Goal: Task Accomplishment & Management: Use online tool/utility

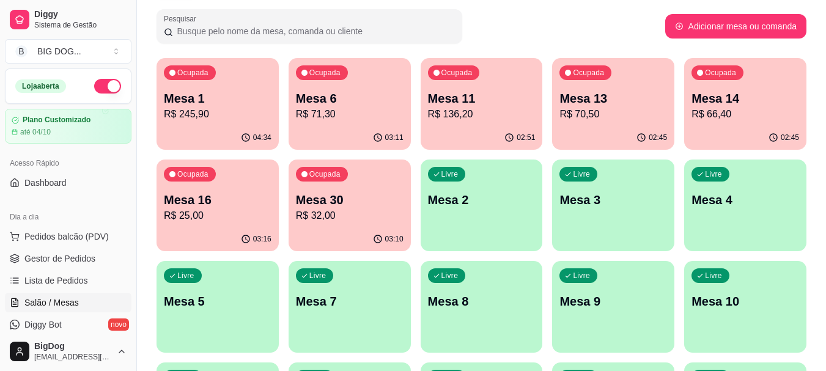
scroll to position [74, 0]
click at [594, 120] on p "R$ 70,50" at bounding box center [614, 114] width 108 height 15
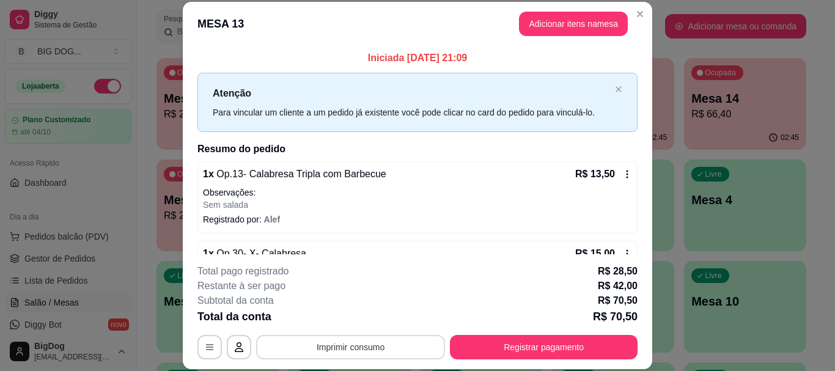
click at [386, 355] on button "Imprimir consumo" at bounding box center [350, 347] width 189 height 24
click at [366, 317] on button "IMPRESSORA" at bounding box center [350, 319] width 89 height 20
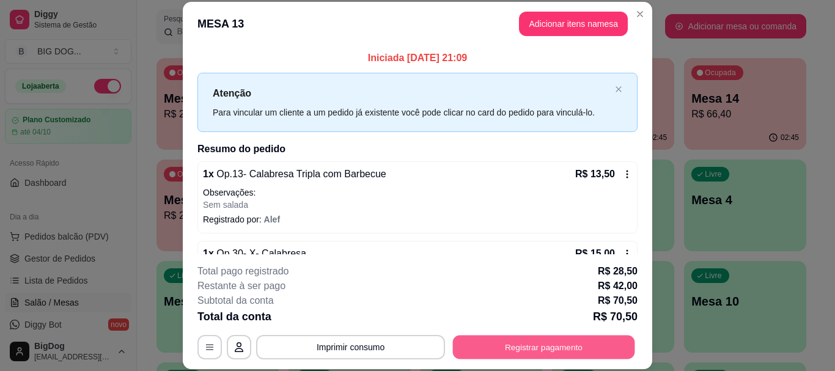
click at [513, 341] on button "Registrar pagamento" at bounding box center [544, 348] width 182 height 24
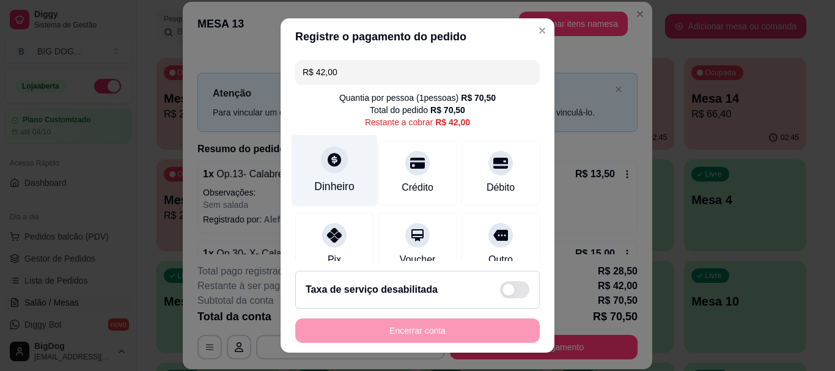
click at [336, 181] on div "Dinheiro" at bounding box center [334, 187] width 40 height 16
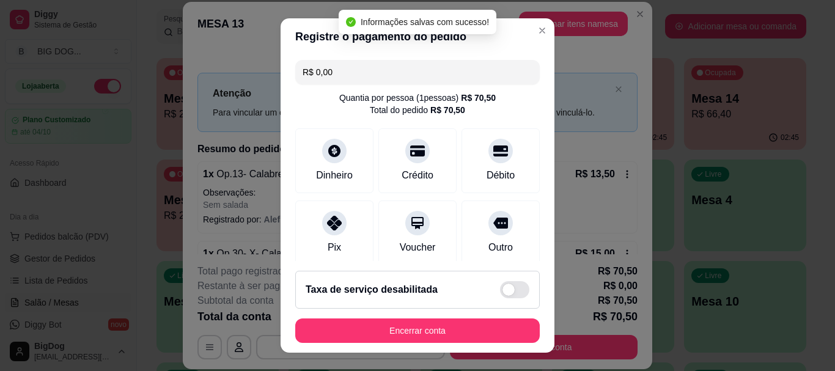
type input "R$ 0,00"
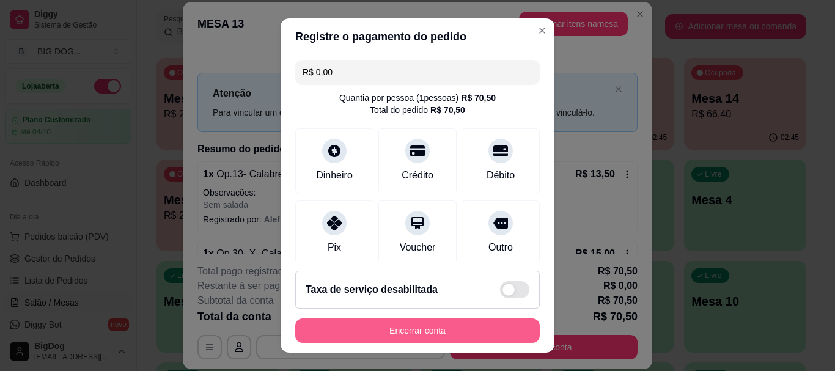
click at [389, 327] on button "Encerrar conta" at bounding box center [417, 331] width 245 height 24
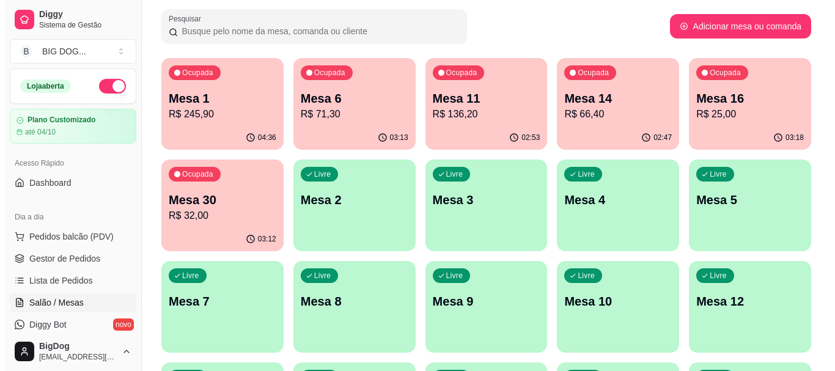
scroll to position [0, 0]
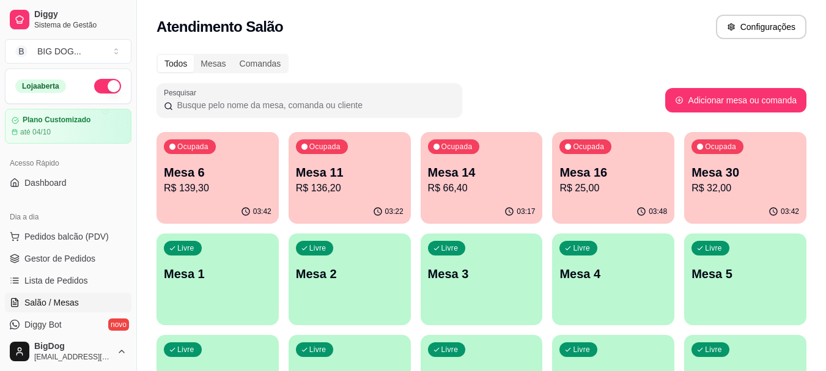
click at [188, 188] on p "R$ 139,30" at bounding box center [218, 188] width 108 height 15
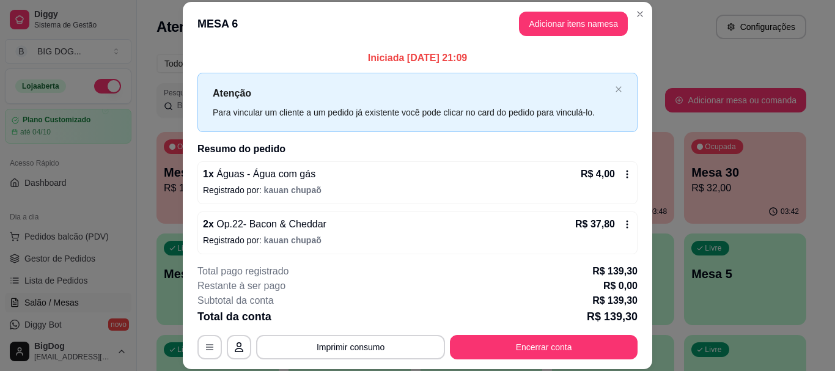
scroll to position [406, 0]
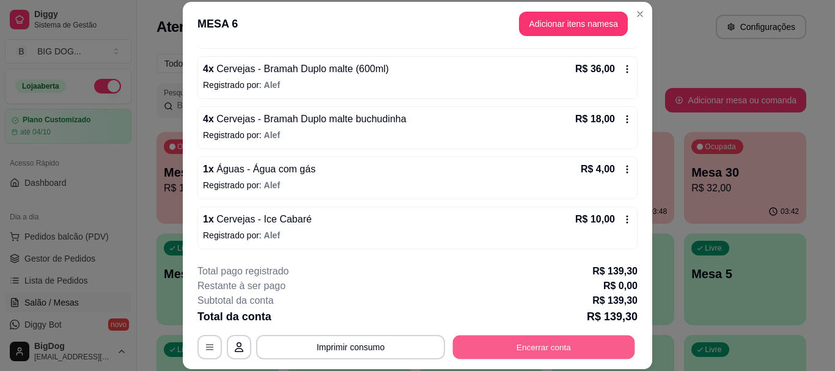
click at [586, 341] on button "Encerrar conta" at bounding box center [544, 348] width 182 height 24
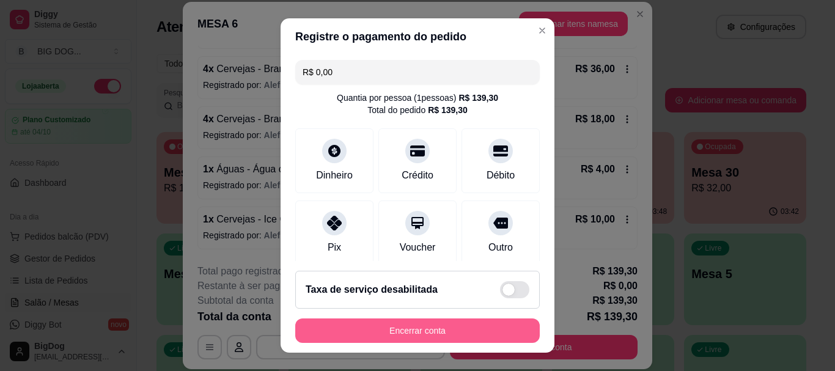
click at [466, 324] on button "Encerrar conta" at bounding box center [417, 331] width 245 height 24
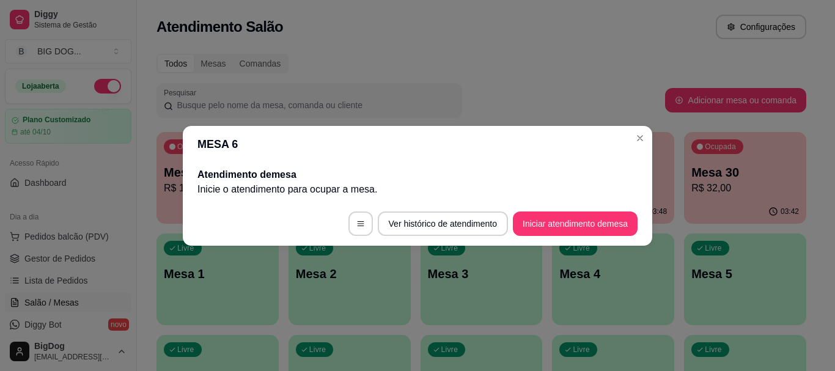
scroll to position [0, 0]
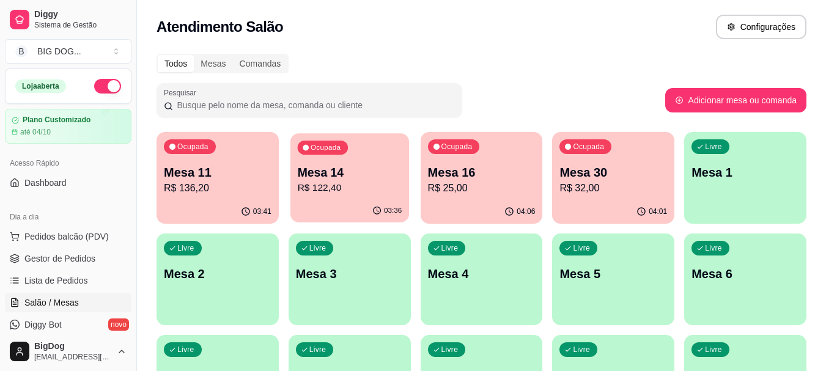
click at [376, 180] on p "Mesa 14" at bounding box center [349, 173] width 105 height 17
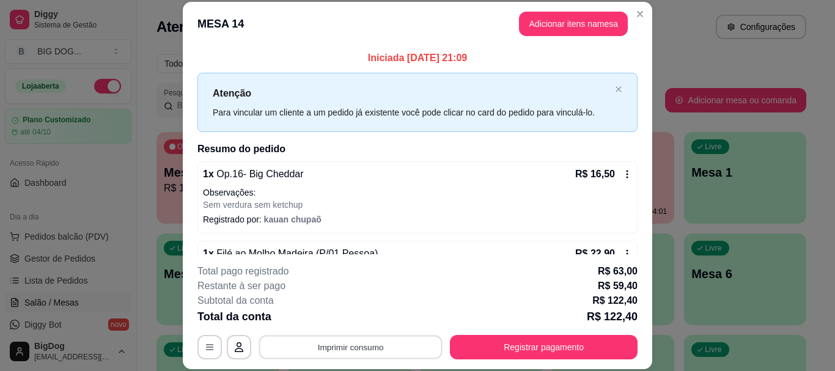
click at [401, 341] on button "Imprimir consumo" at bounding box center [350, 348] width 183 height 24
click at [341, 314] on button "IMPRESSORA" at bounding box center [350, 318] width 86 height 19
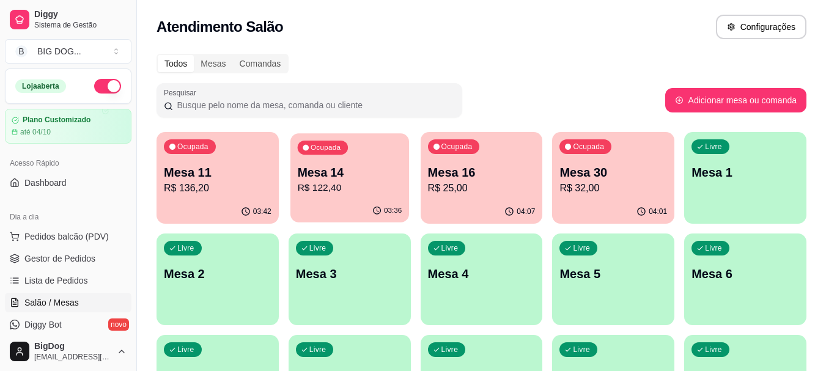
click at [359, 182] on p "R$ 122,40" at bounding box center [349, 188] width 105 height 14
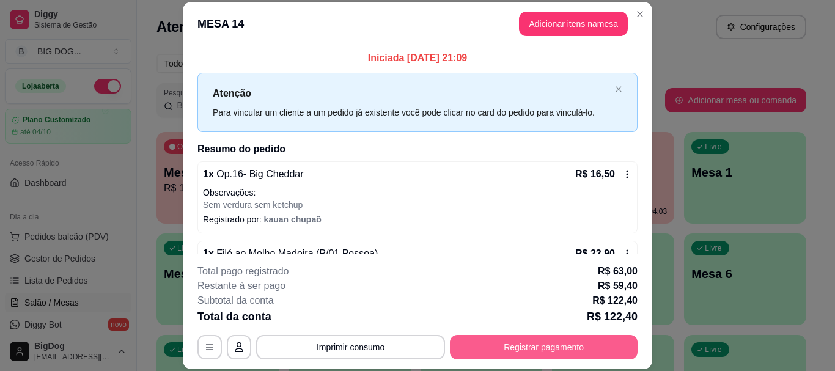
click at [544, 348] on button "Registrar pagamento" at bounding box center [544, 347] width 188 height 24
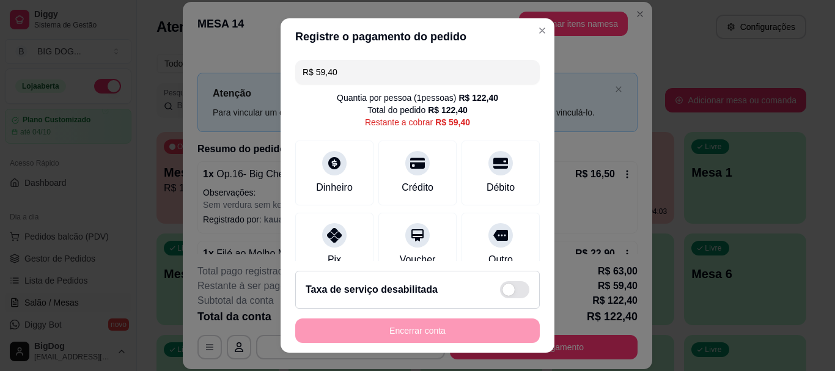
scroll to position [172, 0]
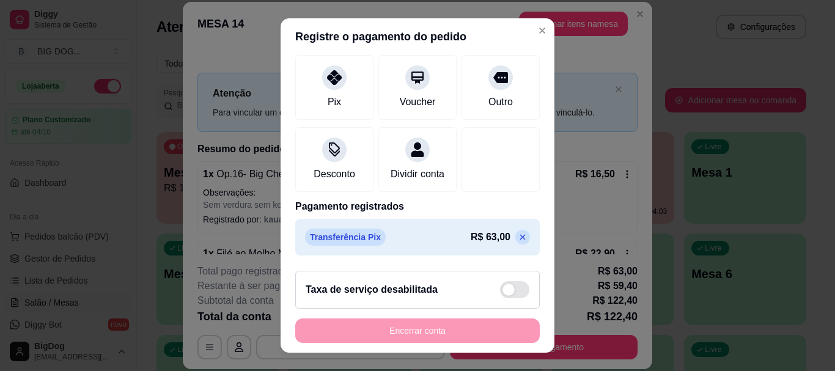
click at [485, 53] on header "Registre o pagamento do pedido" at bounding box center [418, 36] width 274 height 37
click at [487, 94] on div "Outro" at bounding box center [500, 102] width 27 height 16
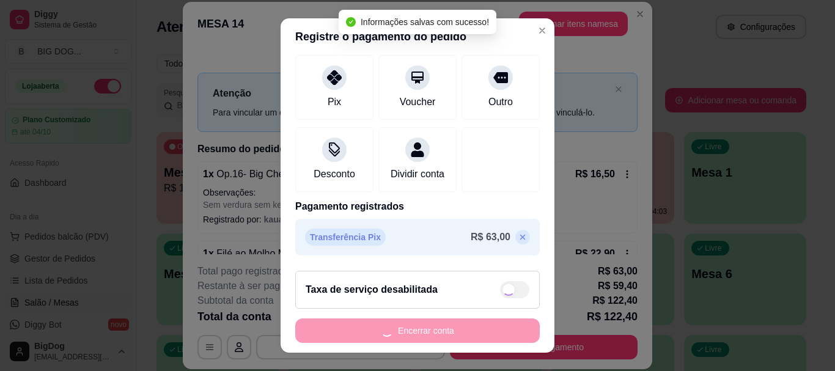
type input "R$ 0,00"
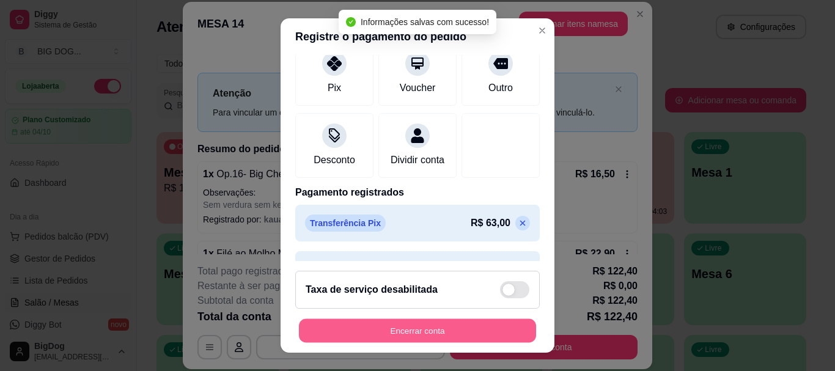
click at [411, 329] on button "Encerrar conta" at bounding box center [417, 331] width 237 height 24
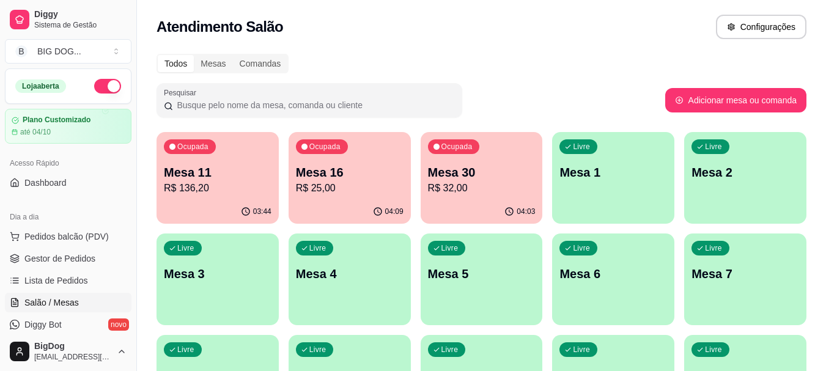
click at [219, 179] on p "Mesa 11" at bounding box center [218, 172] width 108 height 17
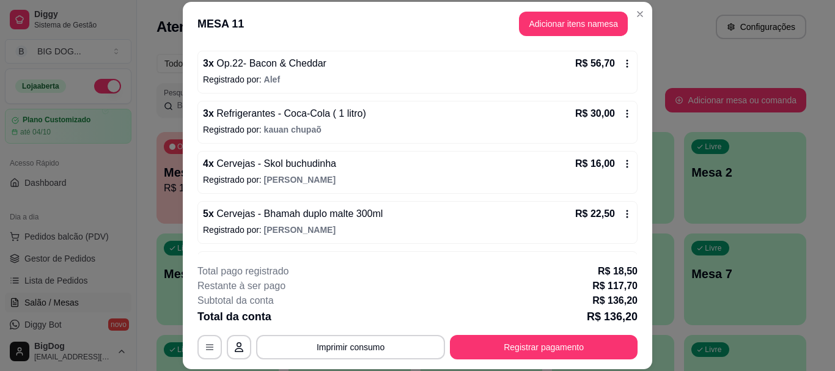
scroll to position [235, 0]
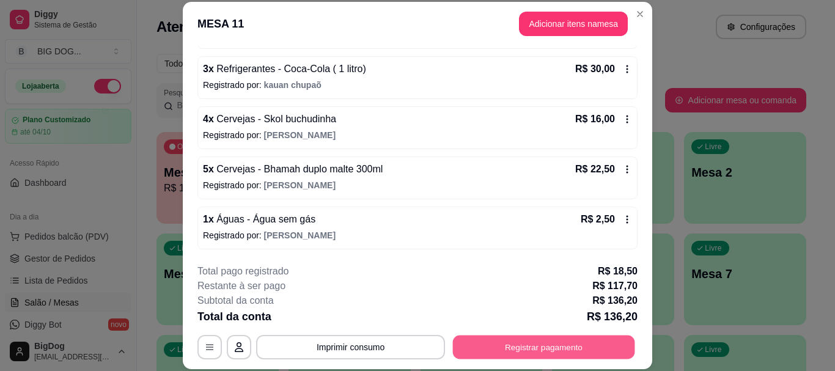
click at [562, 342] on button "Registrar pagamento" at bounding box center [544, 348] width 182 height 24
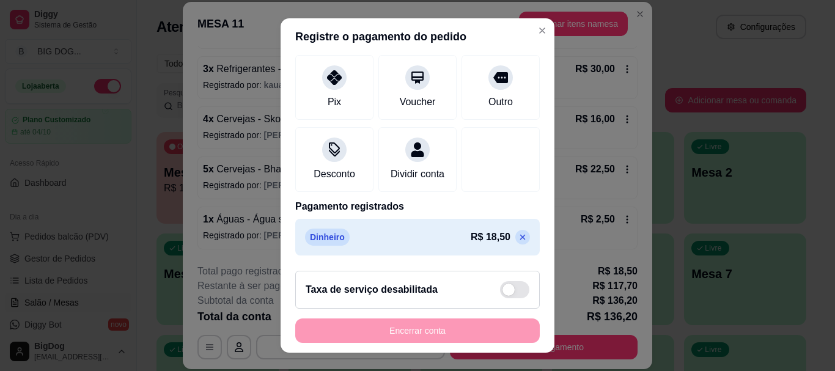
scroll to position [0, 0]
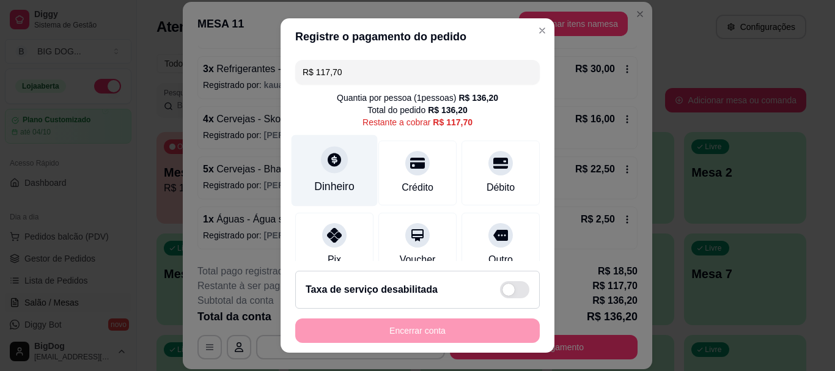
click at [328, 160] on icon at bounding box center [335, 160] width 16 height 16
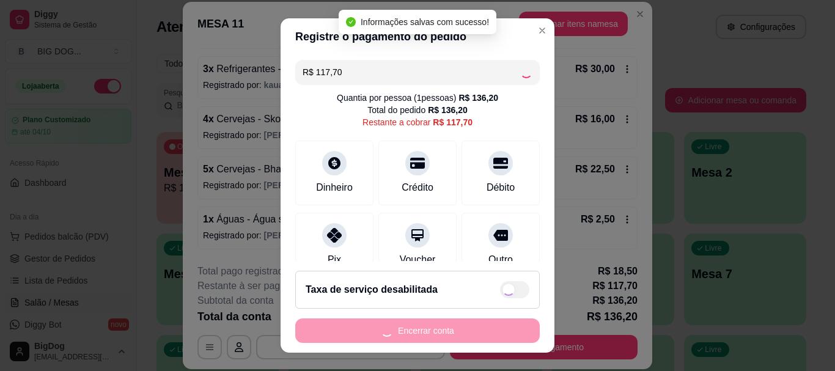
type input "R$ 0,00"
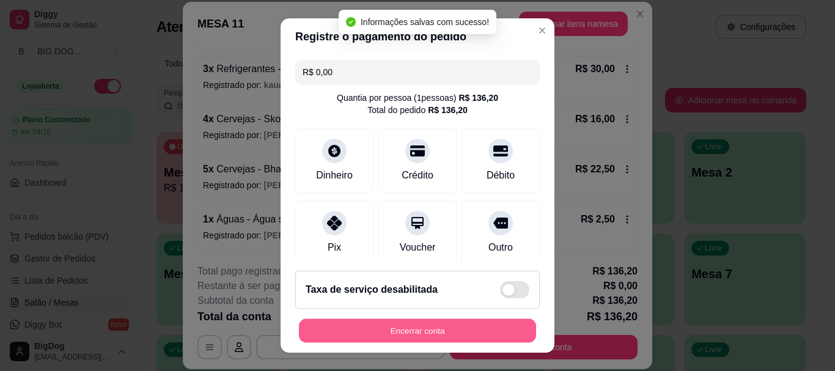
click at [418, 330] on button "Encerrar conta" at bounding box center [417, 331] width 237 height 24
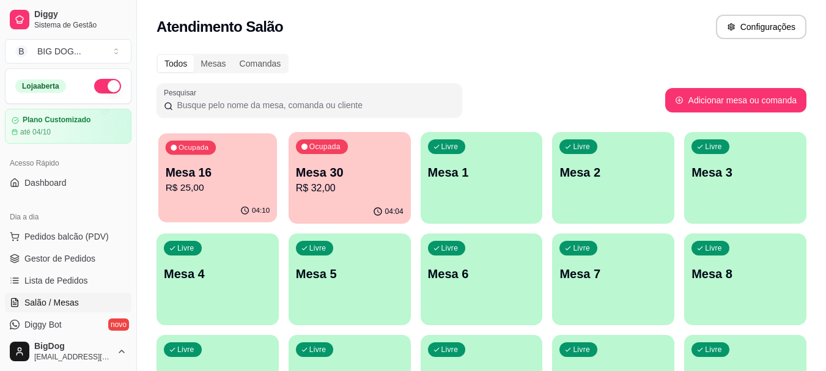
click at [205, 189] on p "R$ 25,00" at bounding box center [218, 188] width 105 height 14
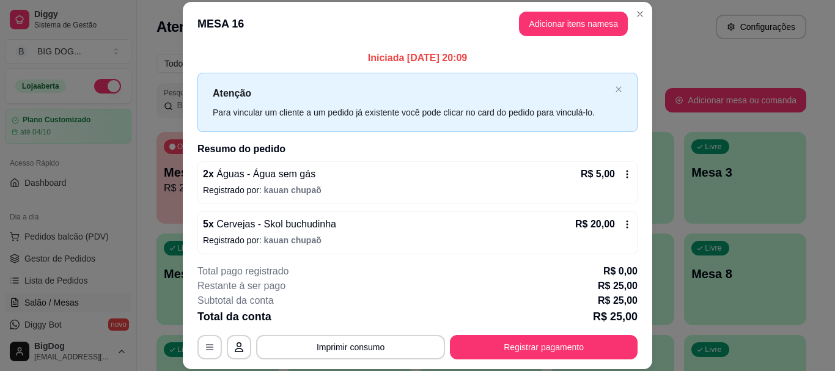
scroll to position [5, 0]
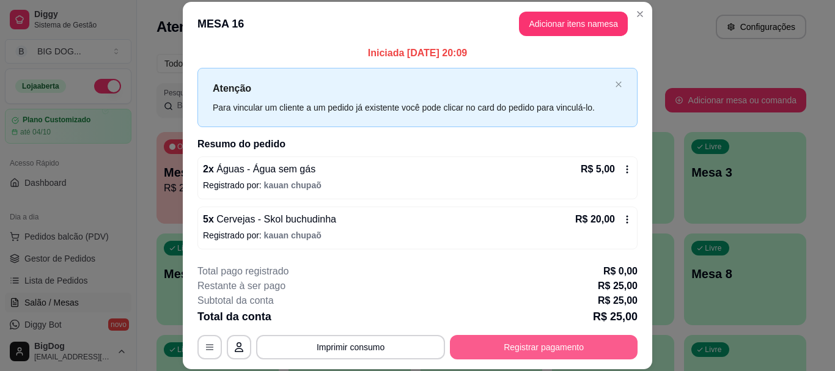
click at [501, 349] on button "Registrar pagamento" at bounding box center [544, 347] width 188 height 24
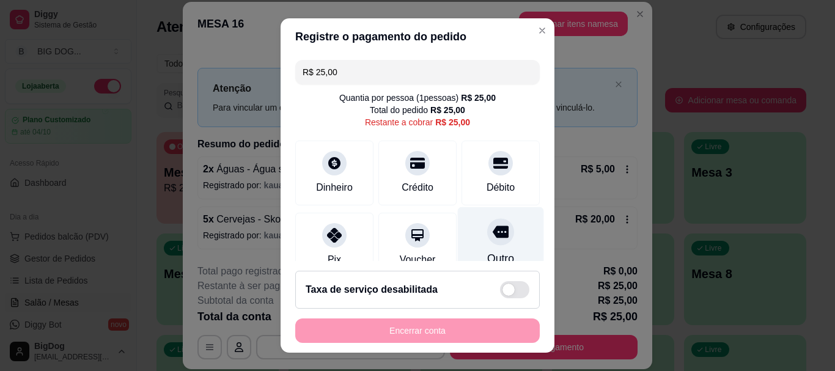
click at [493, 235] on icon at bounding box center [501, 232] width 16 height 12
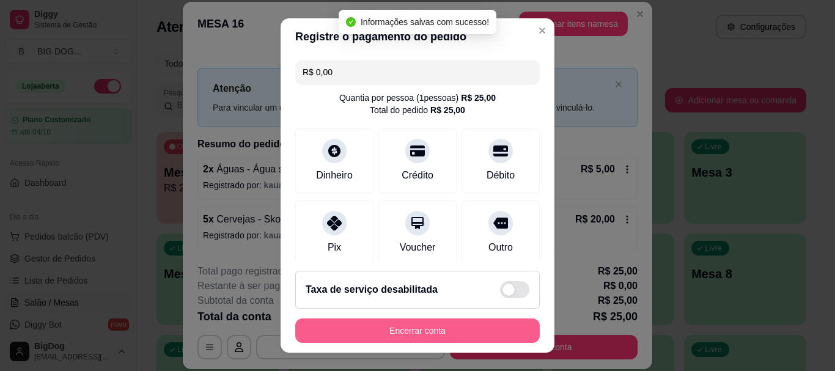
type input "R$ 0,00"
click at [400, 330] on button "Encerrar conta" at bounding box center [417, 331] width 245 height 24
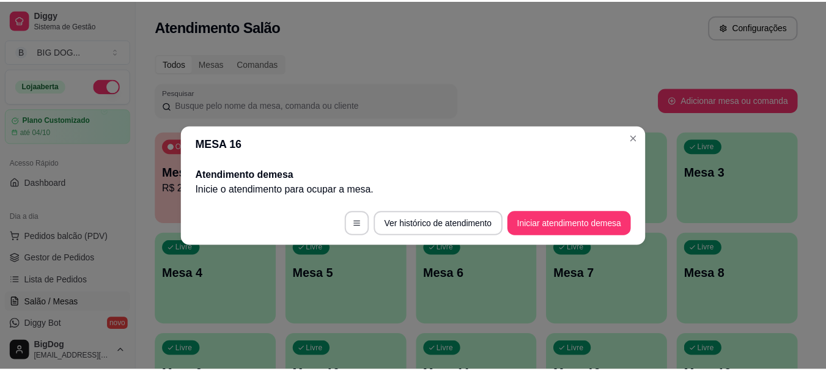
scroll to position [0, 0]
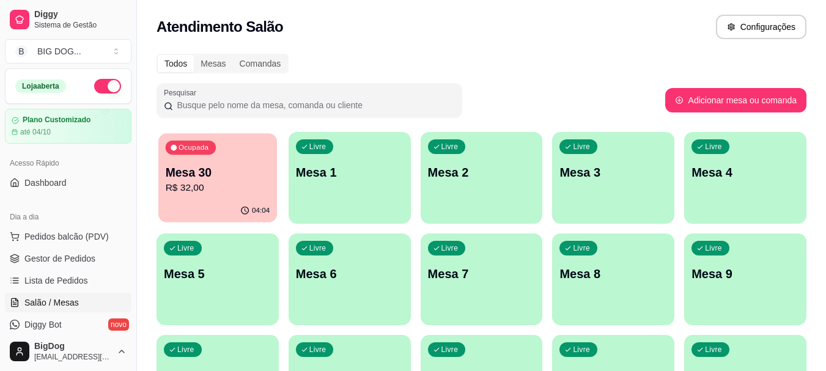
click at [227, 192] on p "R$ 32,00" at bounding box center [218, 188] width 105 height 14
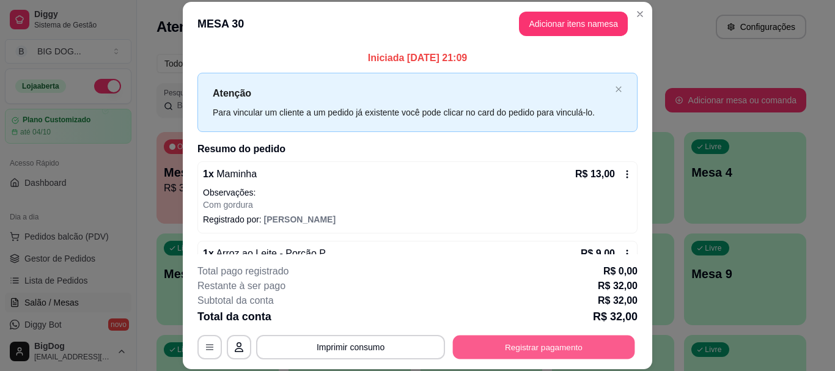
click at [525, 349] on button "Registrar pagamento" at bounding box center [544, 348] width 182 height 24
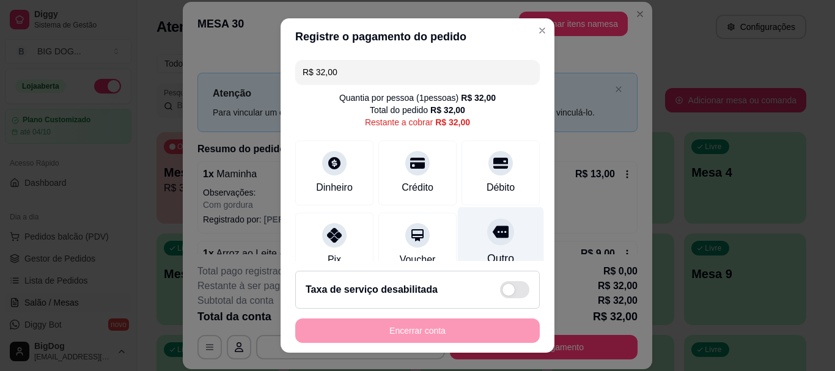
click at [493, 234] on icon at bounding box center [501, 232] width 16 height 12
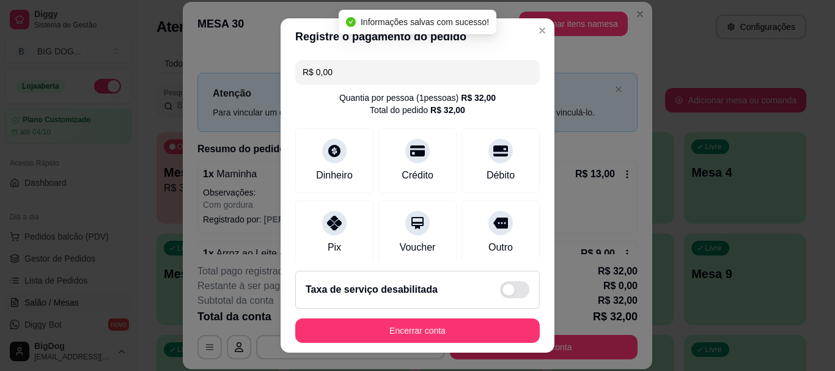
type input "R$ 0,00"
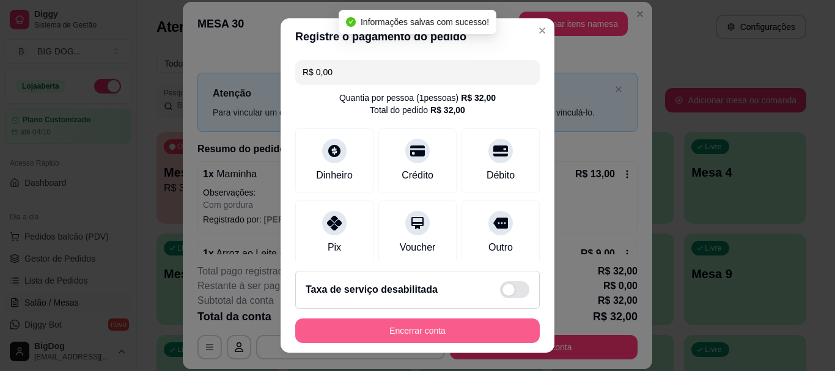
click at [450, 330] on button "Encerrar conta" at bounding box center [417, 331] width 245 height 24
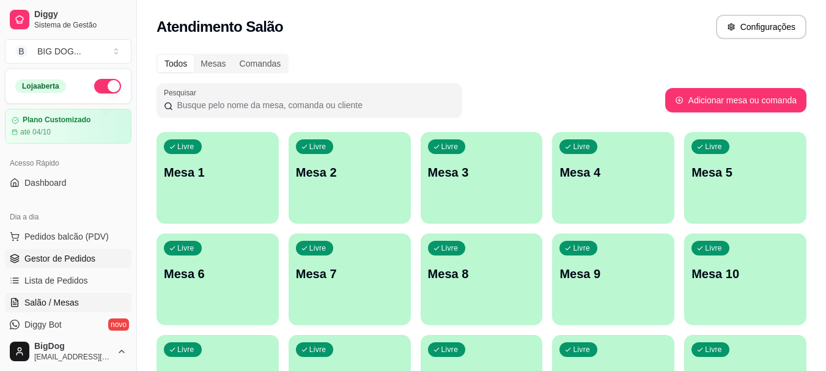
click at [48, 252] on link "Gestor de Pedidos" at bounding box center [68, 259] width 127 height 20
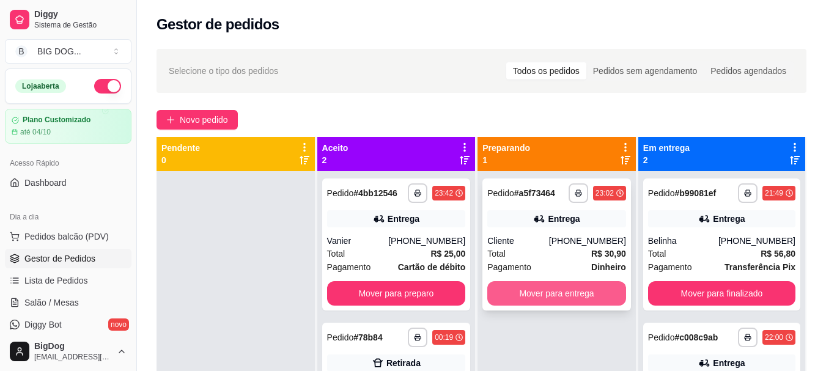
click at [599, 297] on button "Mover para entrega" at bounding box center [556, 293] width 139 height 24
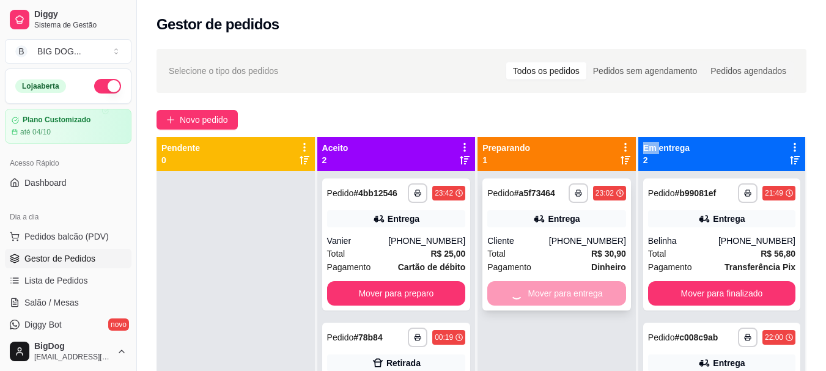
click at [599, 297] on div "Mover para entrega" at bounding box center [556, 293] width 139 height 24
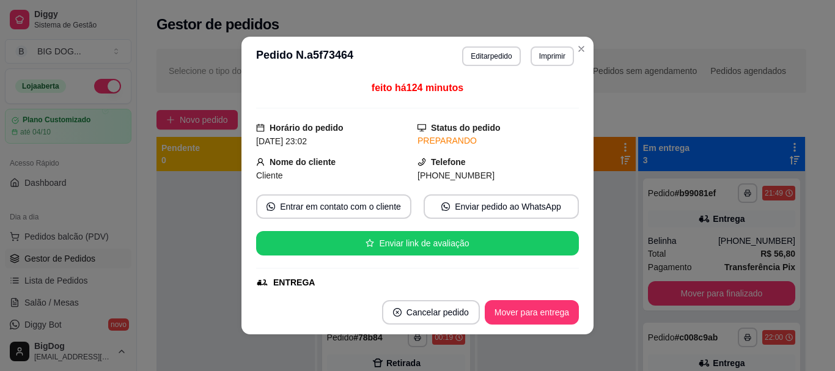
click at [396, 297] on footer "Cancelar pedido Mover para entrega" at bounding box center [418, 312] width 352 height 44
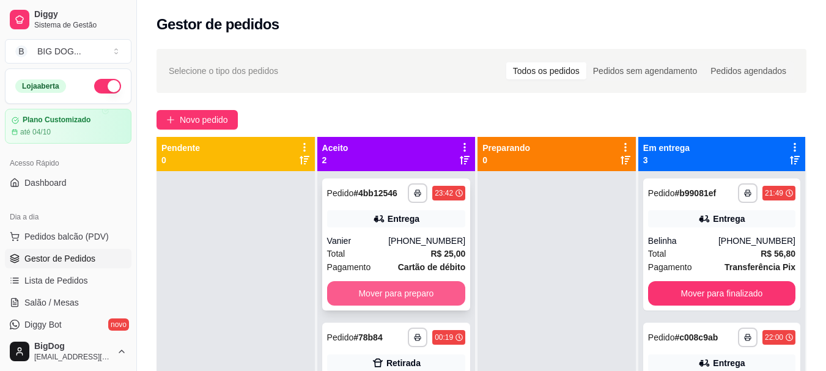
click at [412, 292] on button "Mover para preparo" at bounding box center [396, 293] width 139 height 24
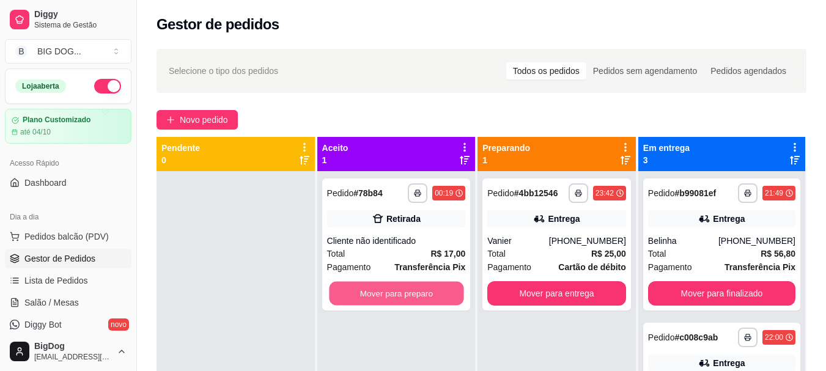
click at [412, 292] on button "Mover para preparo" at bounding box center [396, 294] width 135 height 24
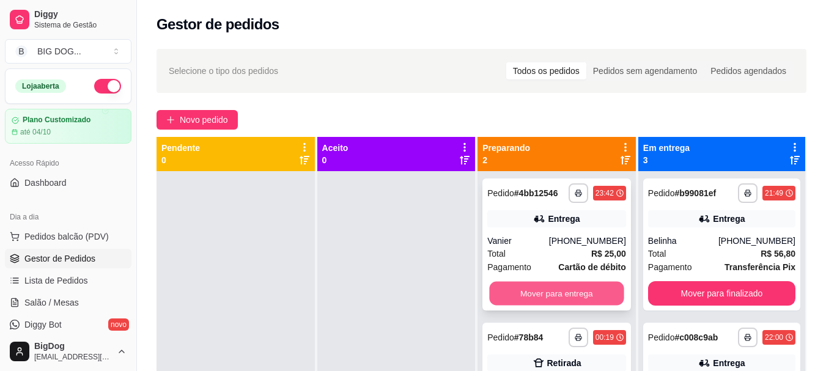
click at [532, 289] on button "Mover para entrega" at bounding box center [557, 294] width 135 height 24
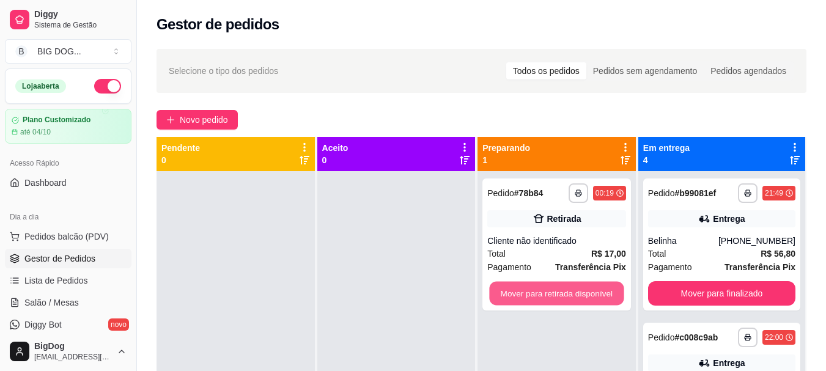
click at [532, 289] on button "Mover para retirada disponível" at bounding box center [557, 294] width 135 height 24
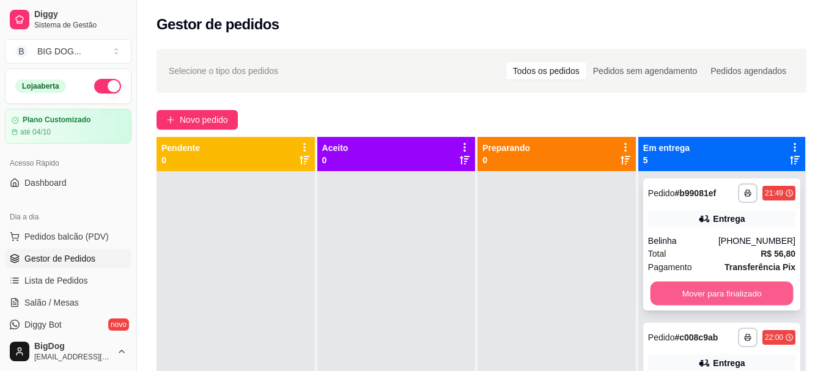
click at [697, 291] on button "Mover para finalizado" at bounding box center [721, 294] width 143 height 24
click at [698, 294] on button "Mover para finalizado" at bounding box center [721, 294] width 143 height 24
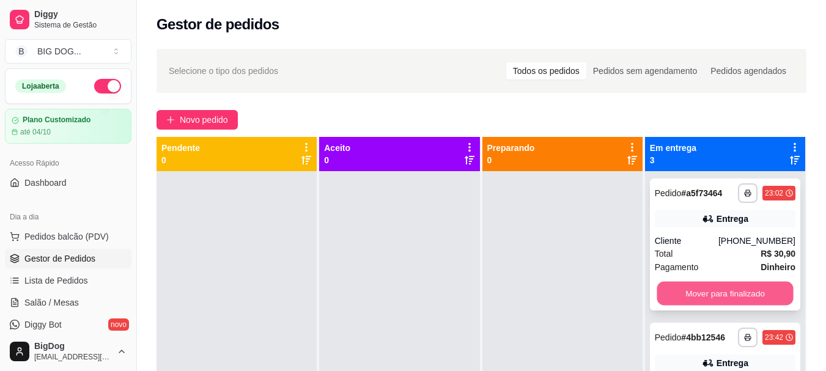
click at [739, 294] on button "Mover para finalizado" at bounding box center [725, 294] width 136 height 24
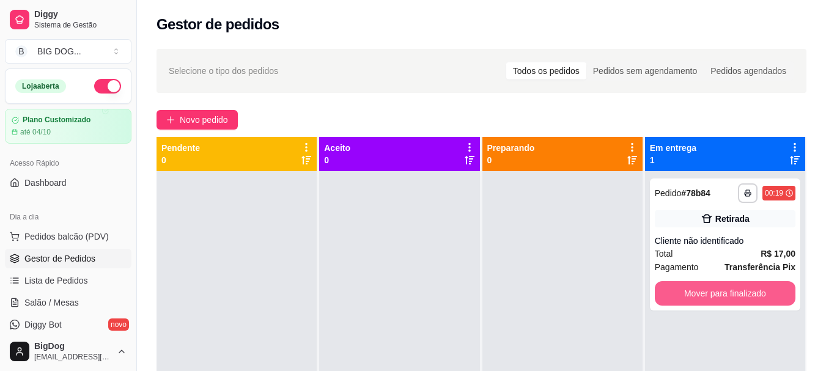
click at [739, 294] on button "Mover para finalizado" at bounding box center [725, 293] width 141 height 24
